Goal: Information Seeking & Learning: Learn about a topic

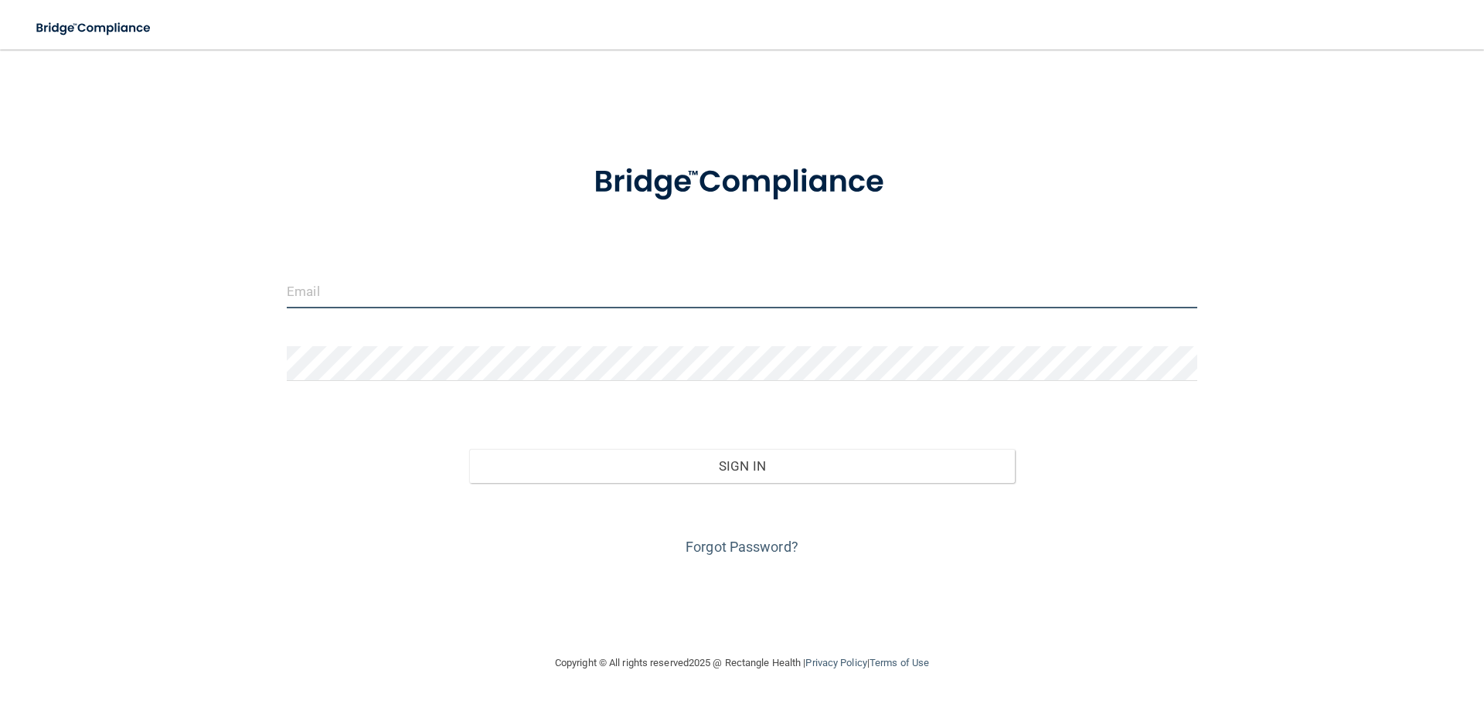
click at [343, 295] on input "email" at bounding box center [742, 291] width 911 height 35
type input "[EMAIL_ADDRESS][DOMAIN_NAME]"
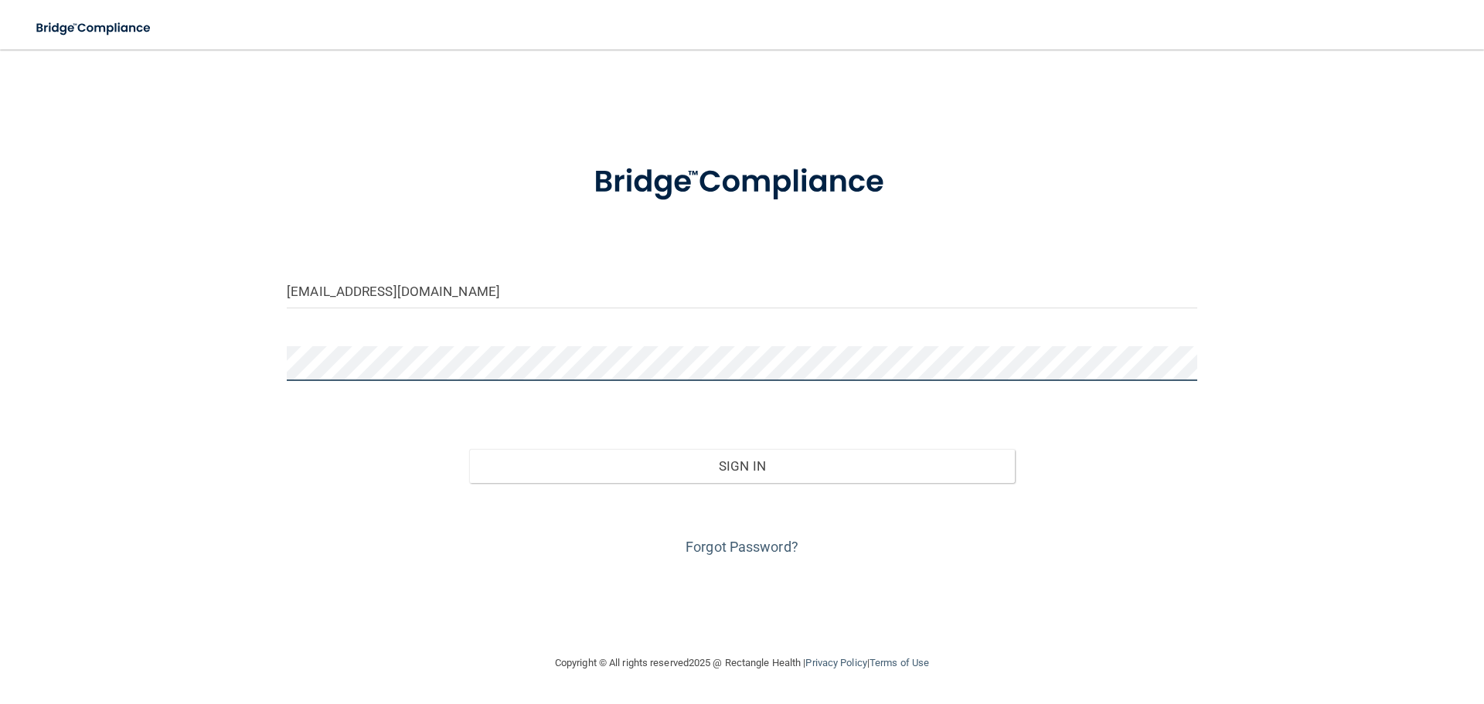
click at [469, 449] on button "Sign In" at bounding box center [742, 466] width 547 height 34
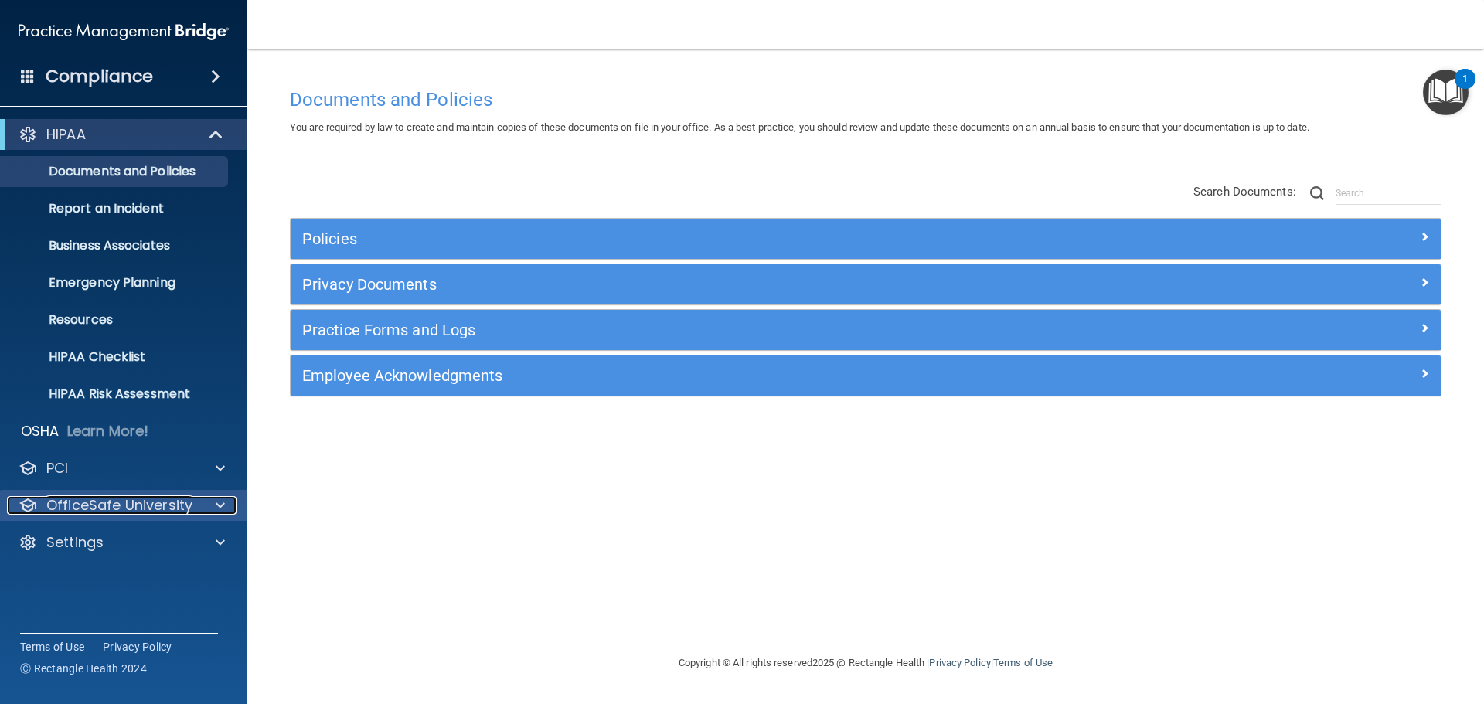
click at [206, 513] on div at bounding box center [218, 505] width 39 height 19
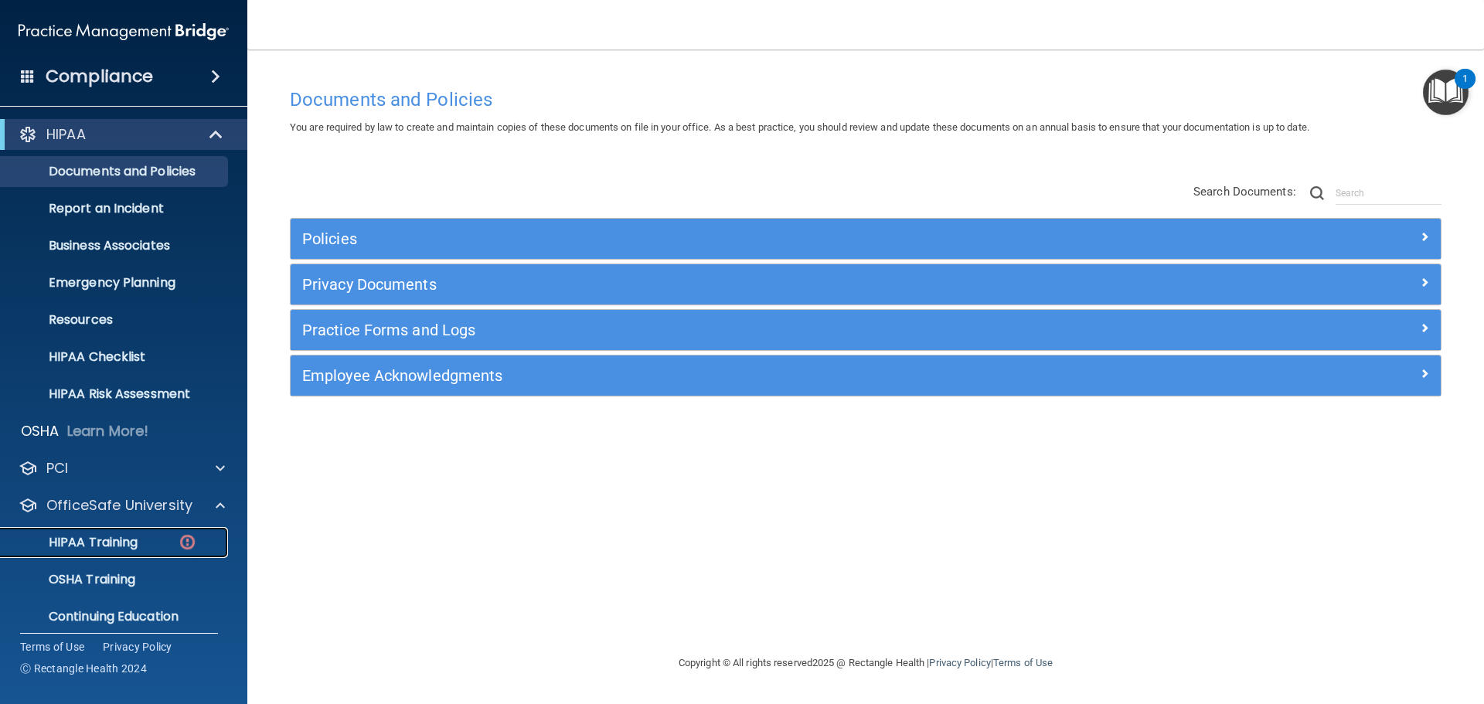
click at [138, 538] on p "HIPAA Training" at bounding box center [74, 542] width 128 height 15
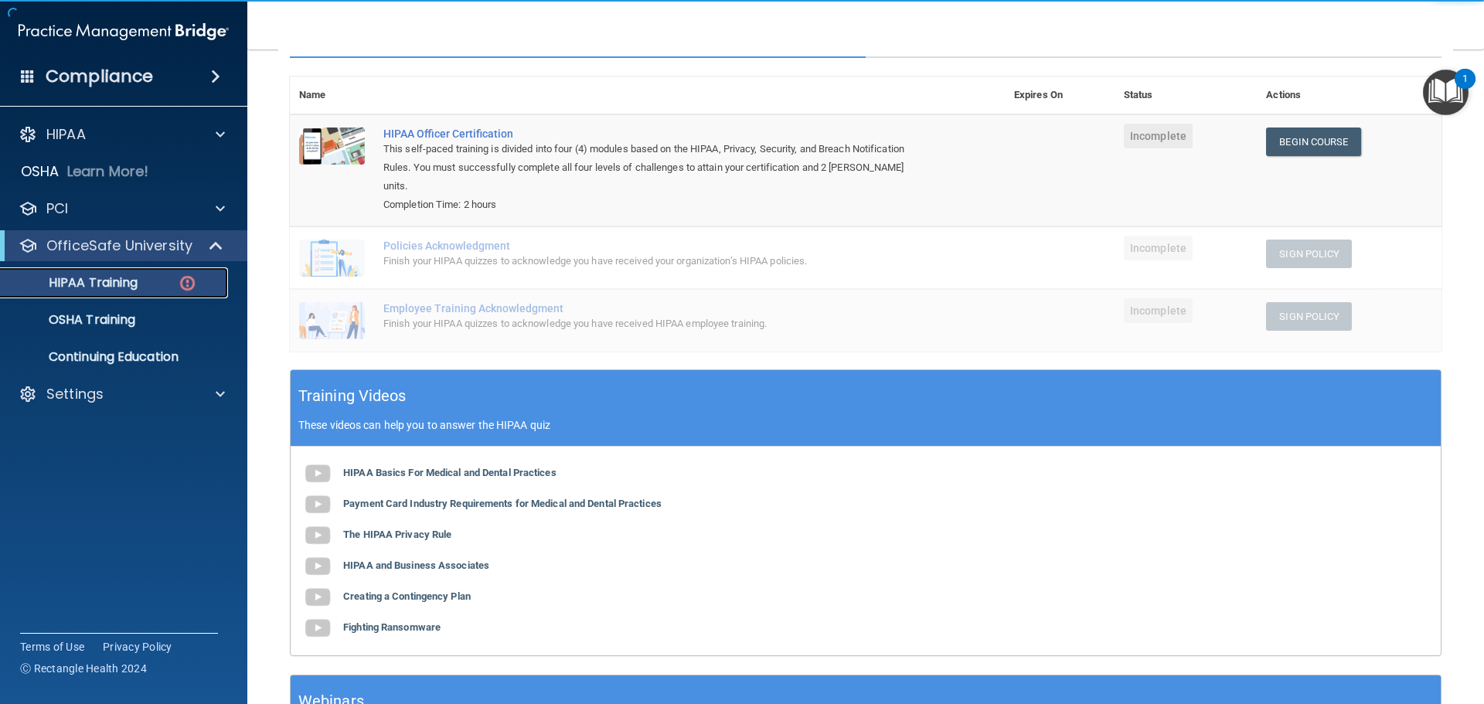
scroll to position [232, 0]
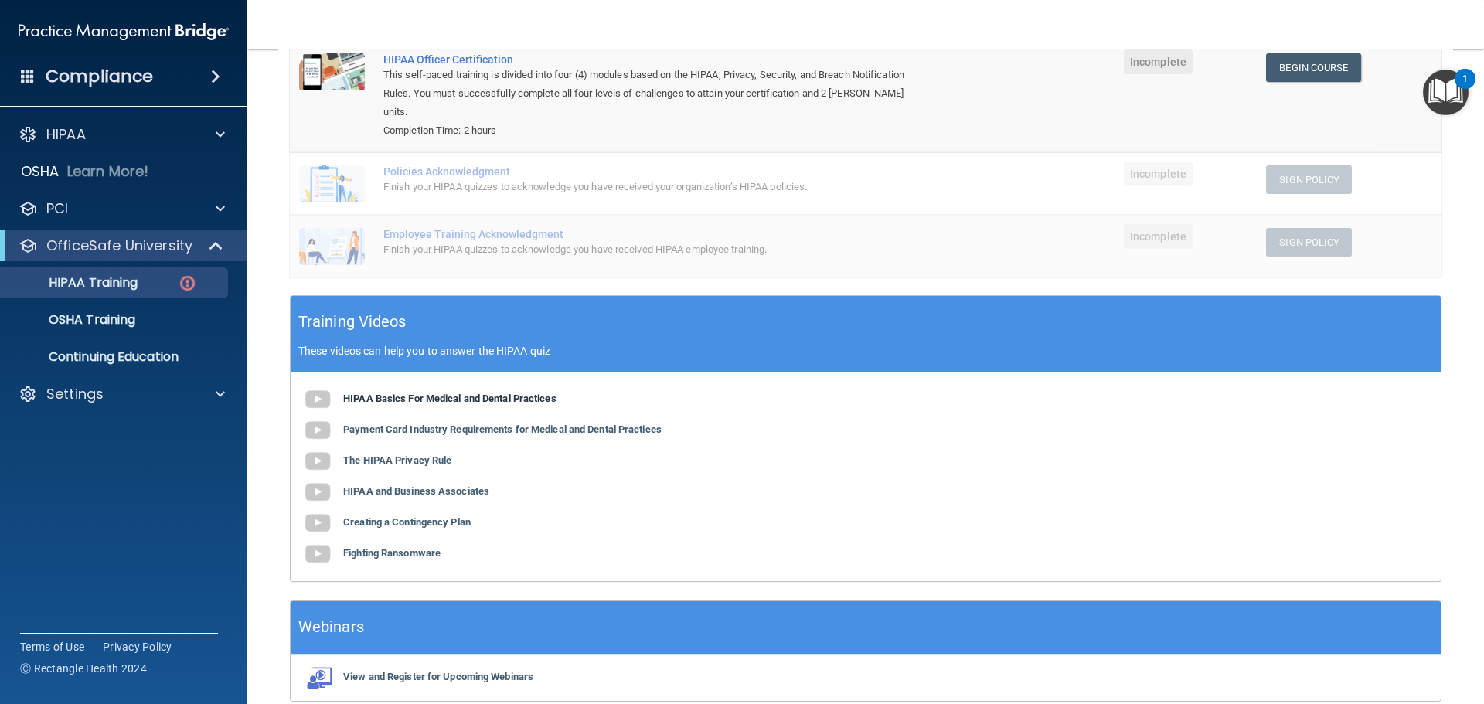
click at [490, 393] on b "HIPAA Basics For Medical and Dental Practices" at bounding box center [449, 399] width 213 height 12
click at [383, 455] on b "The HIPAA Privacy Rule" at bounding box center [397, 461] width 108 height 12
